Goal: Information Seeking & Learning: Learn about a topic

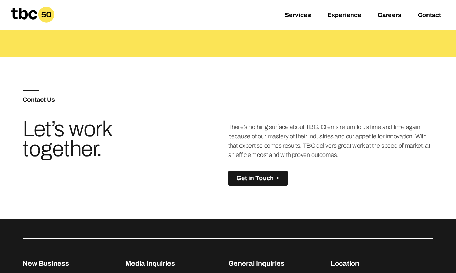
scroll to position [511, 0]
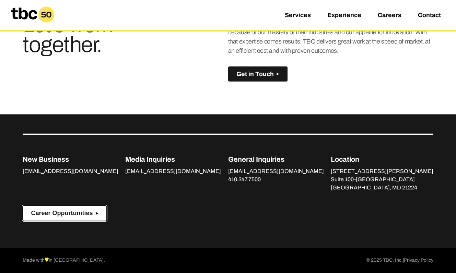
click at [73, 213] on span "Career Opportunities" at bounding box center [62, 213] width 62 height 7
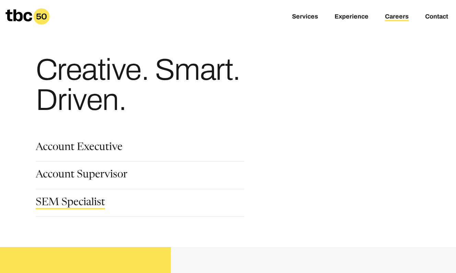
click at [63, 203] on link "SEM Specialist" at bounding box center [70, 204] width 69 height 12
click at [74, 176] on link "Account Supervisor" at bounding box center [82, 176] width 92 height 12
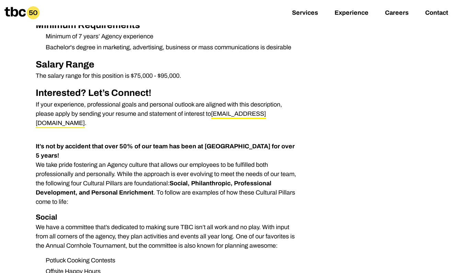
scroll to position [303, 0]
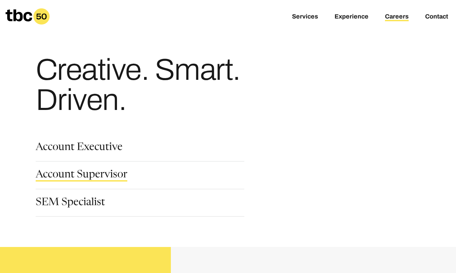
click at [64, 176] on link "Account Supervisor" at bounding box center [82, 176] width 92 height 12
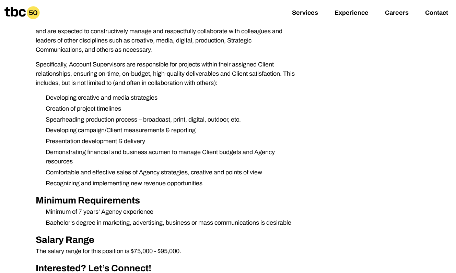
scroll to position [223, 0]
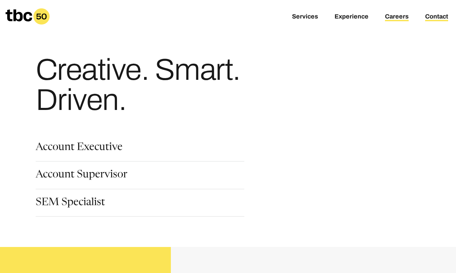
click at [445, 15] on link "Contact" at bounding box center [436, 17] width 23 height 8
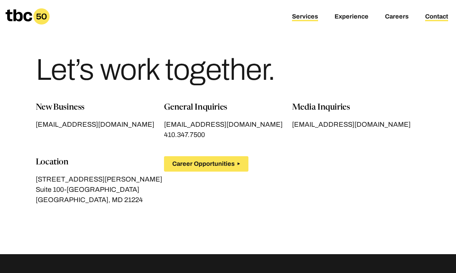
click at [294, 15] on link "Services" at bounding box center [305, 17] width 26 height 8
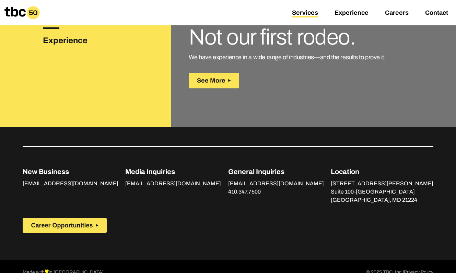
scroll to position [978, 0]
